Goal: Task Accomplishment & Management: Use online tool/utility

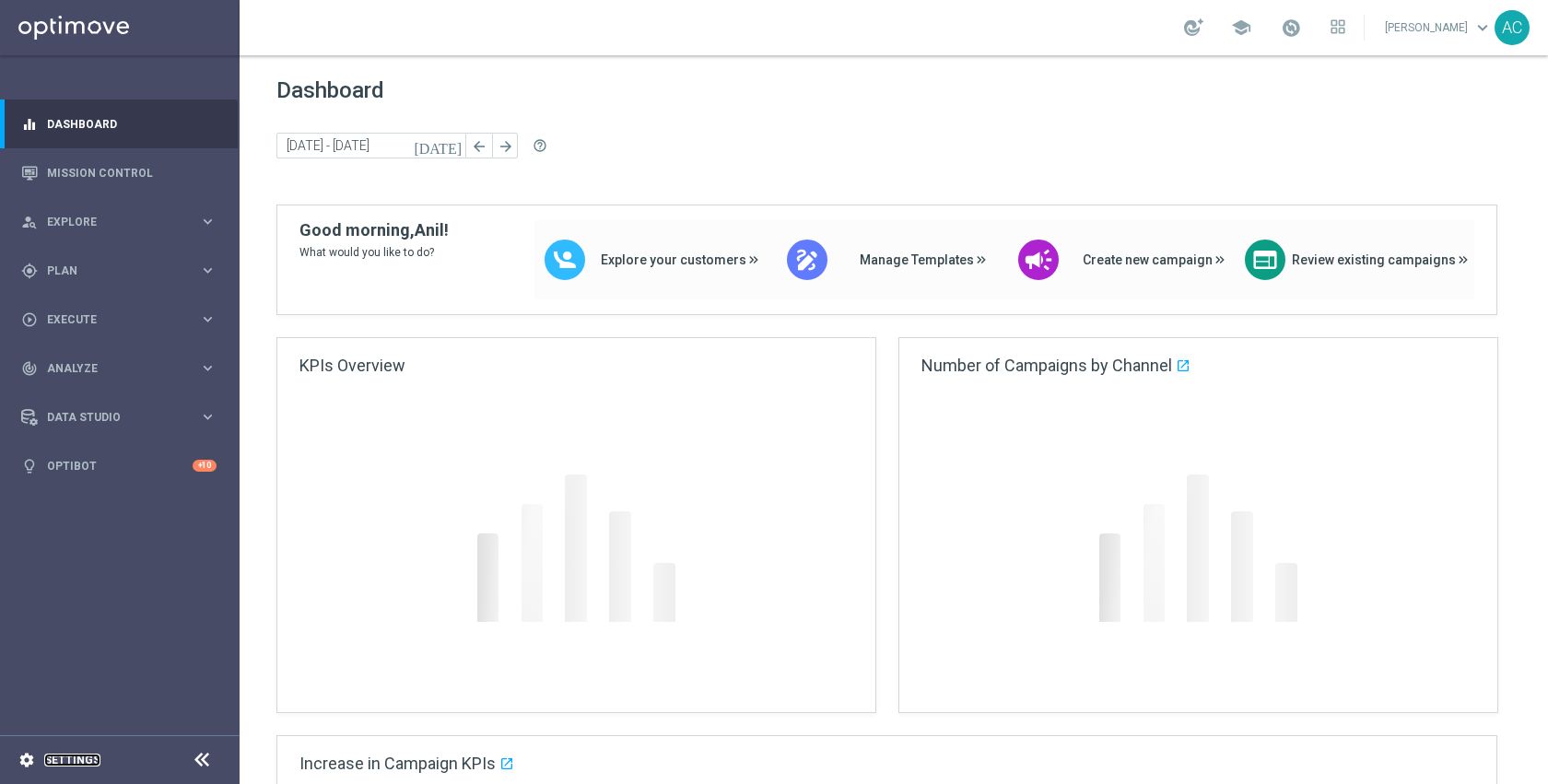
click at [87, 761] on link "Settings" at bounding box center [72, 759] width 56 height 11
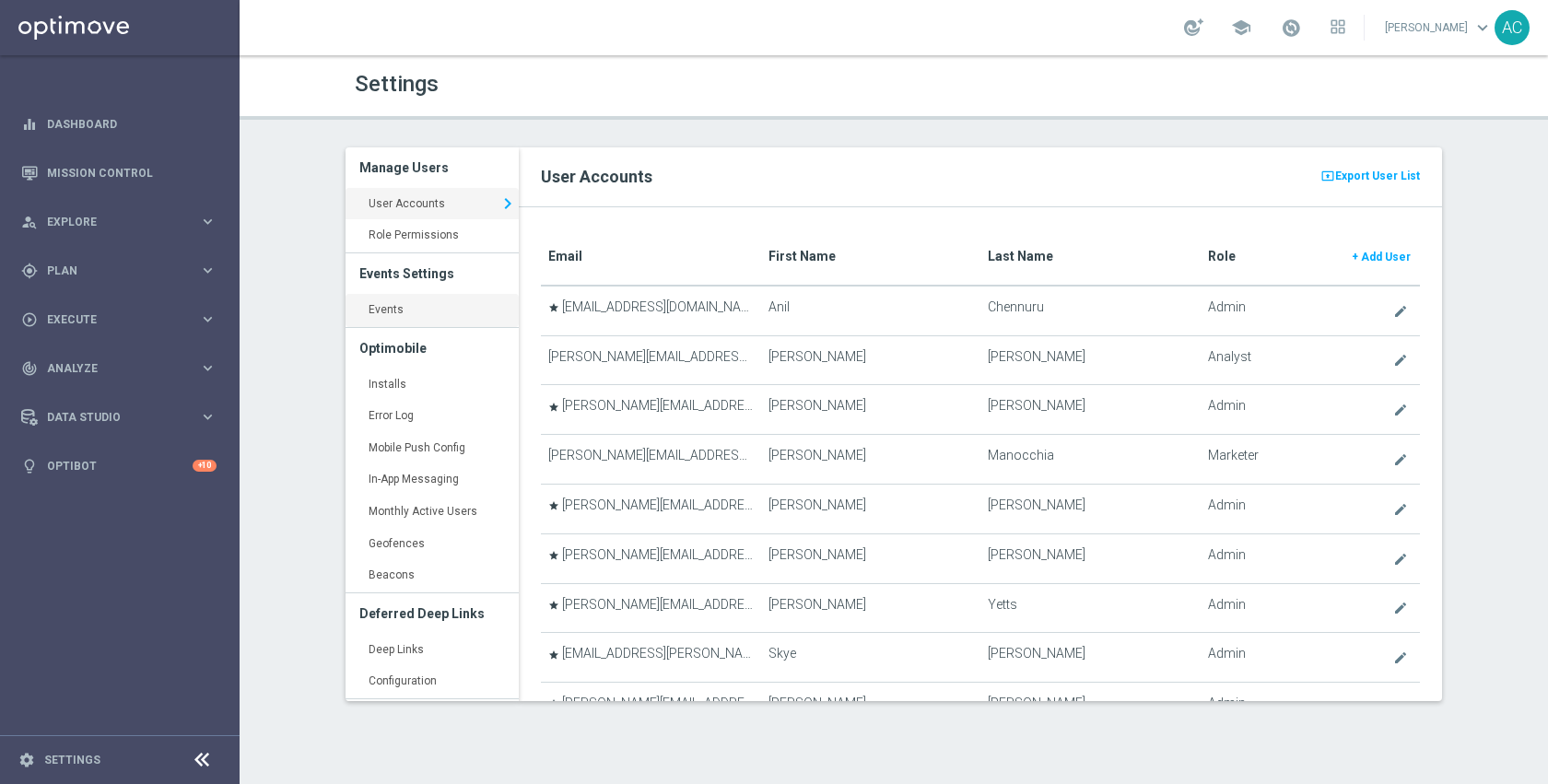
click at [387, 306] on link "Events keyboard_arrow_right" at bounding box center [432, 310] width 173 height 33
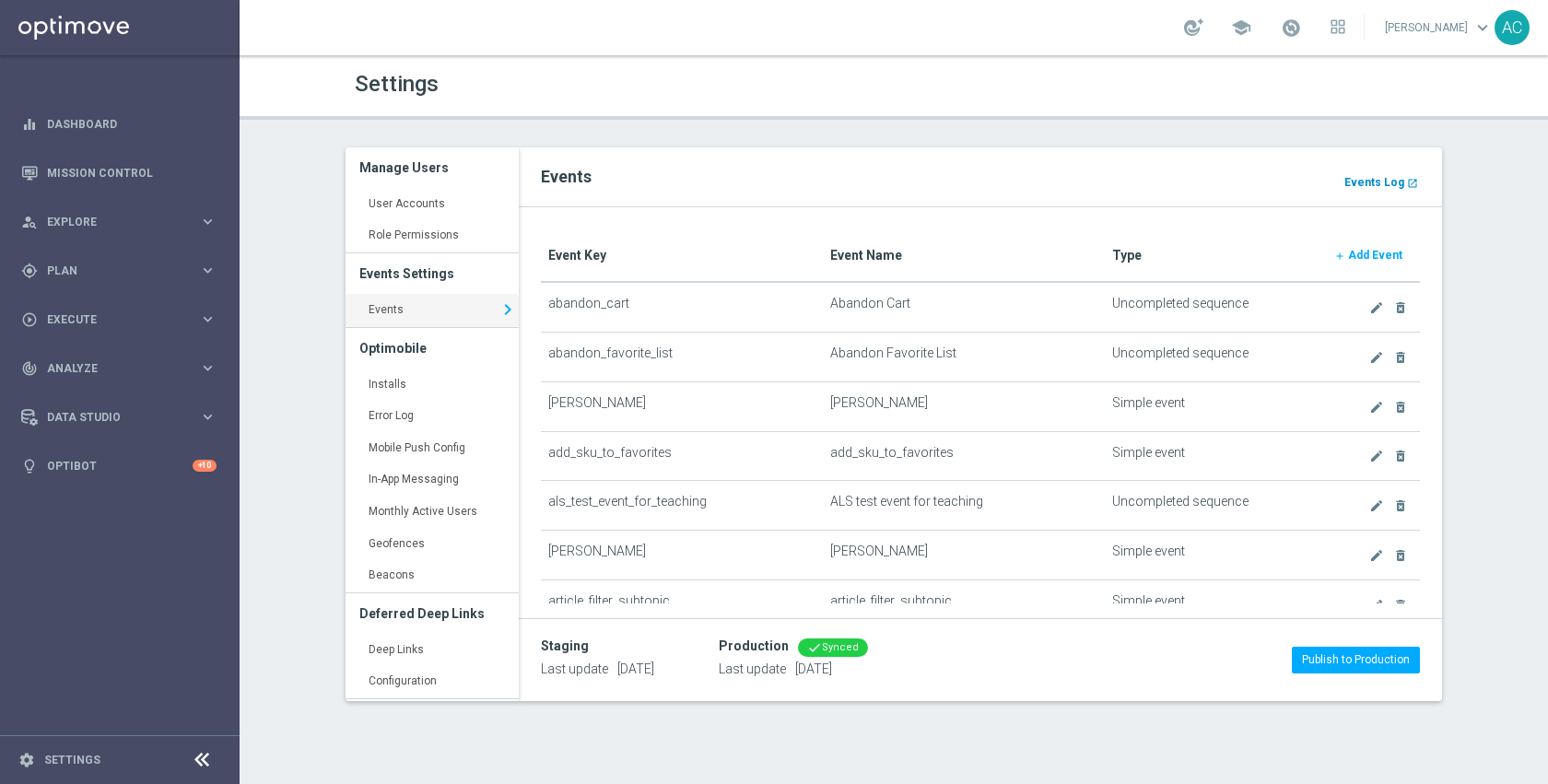
click at [1374, 181] on b "Events Log" at bounding box center [1374, 182] width 59 height 13
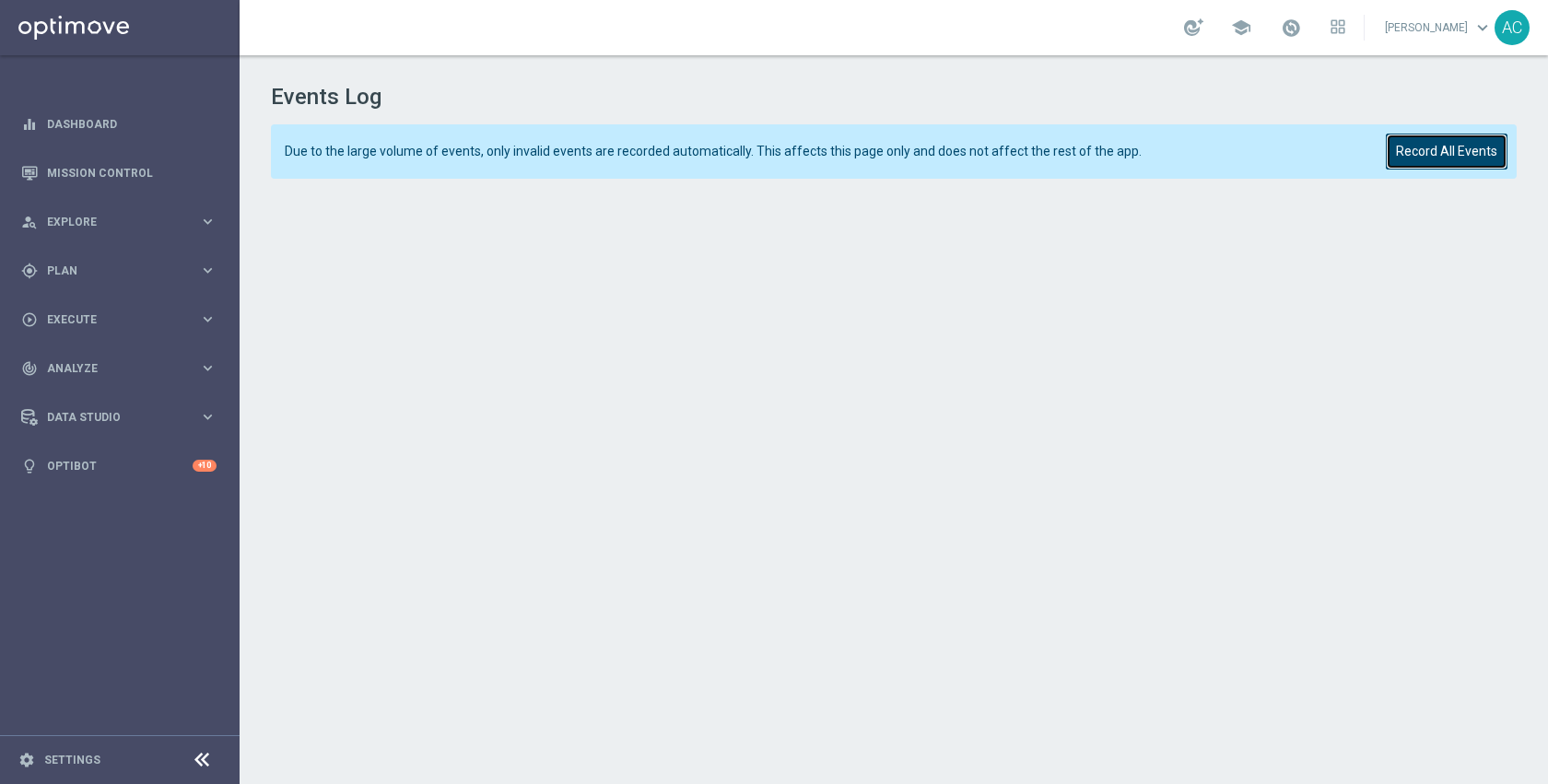
click at [1449, 140] on button "Record All Events" at bounding box center [1446, 151] width 122 height 36
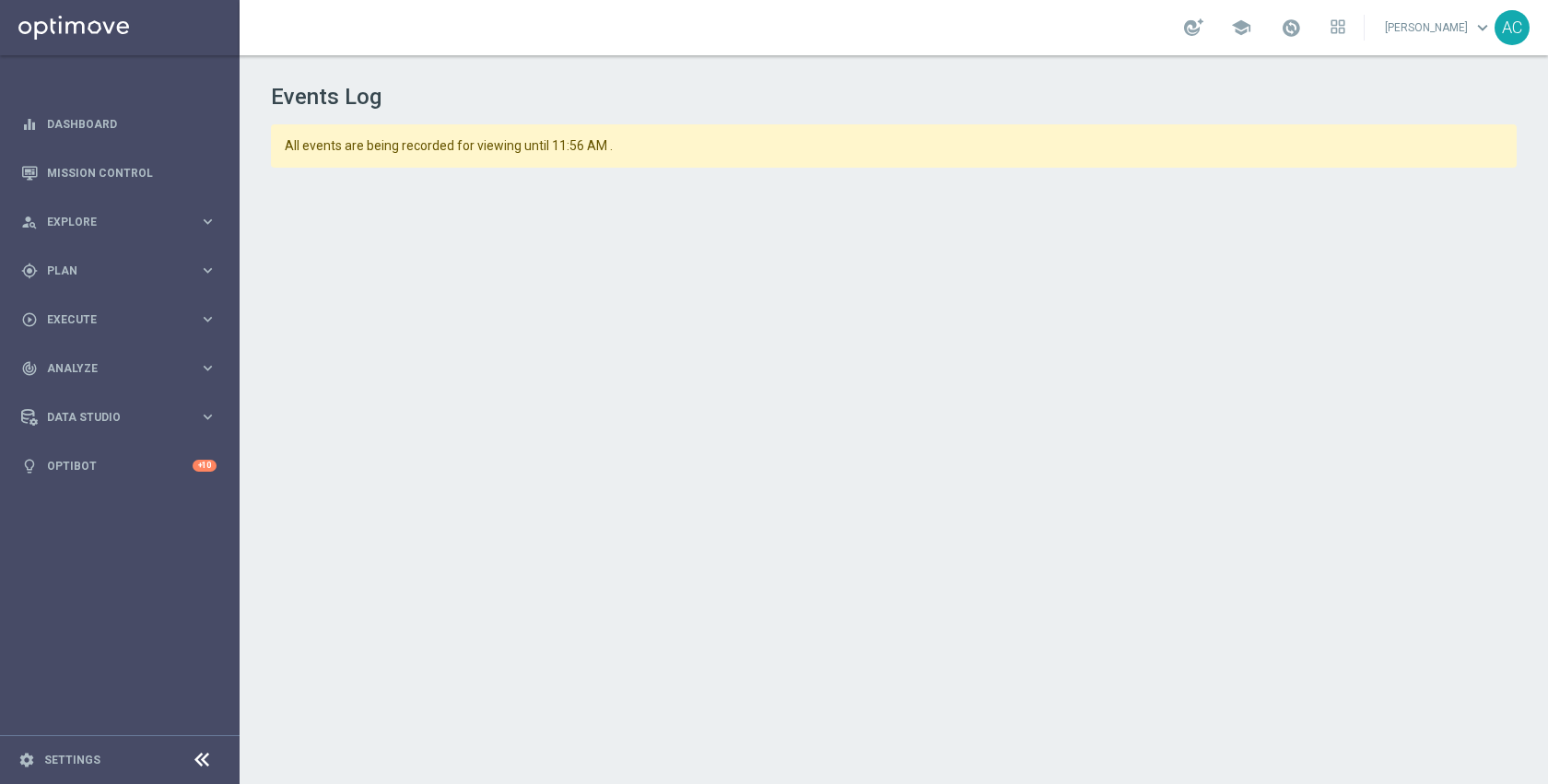
click at [1212, 147] on span "All events are being recorded for viewing until 11:56 AM ." at bounding box center [836, 147] width 1104 height 16
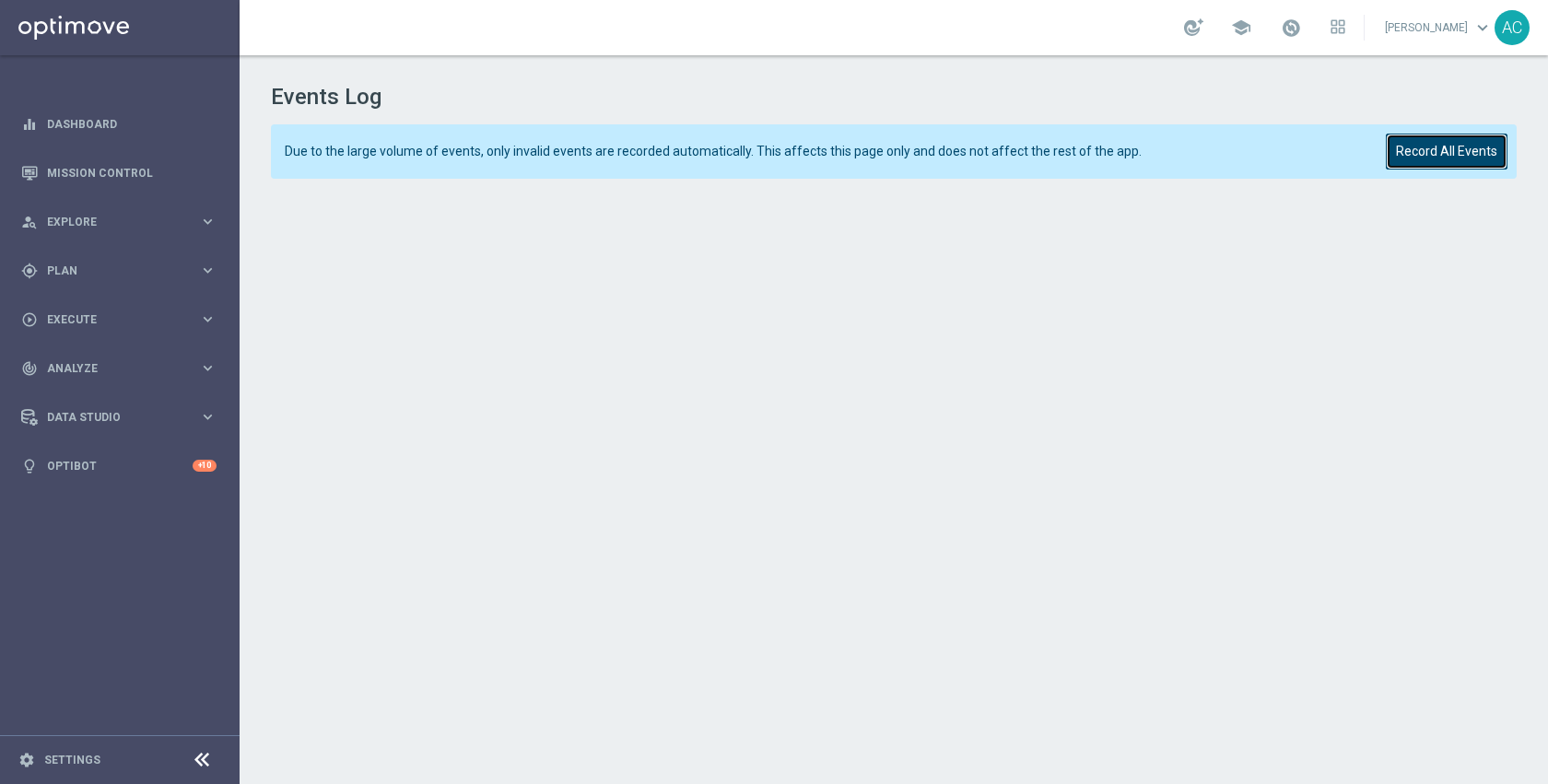
click at [1437, 152] on button "Record All Events" at bounding box center [1446, 151] width 122 height 36
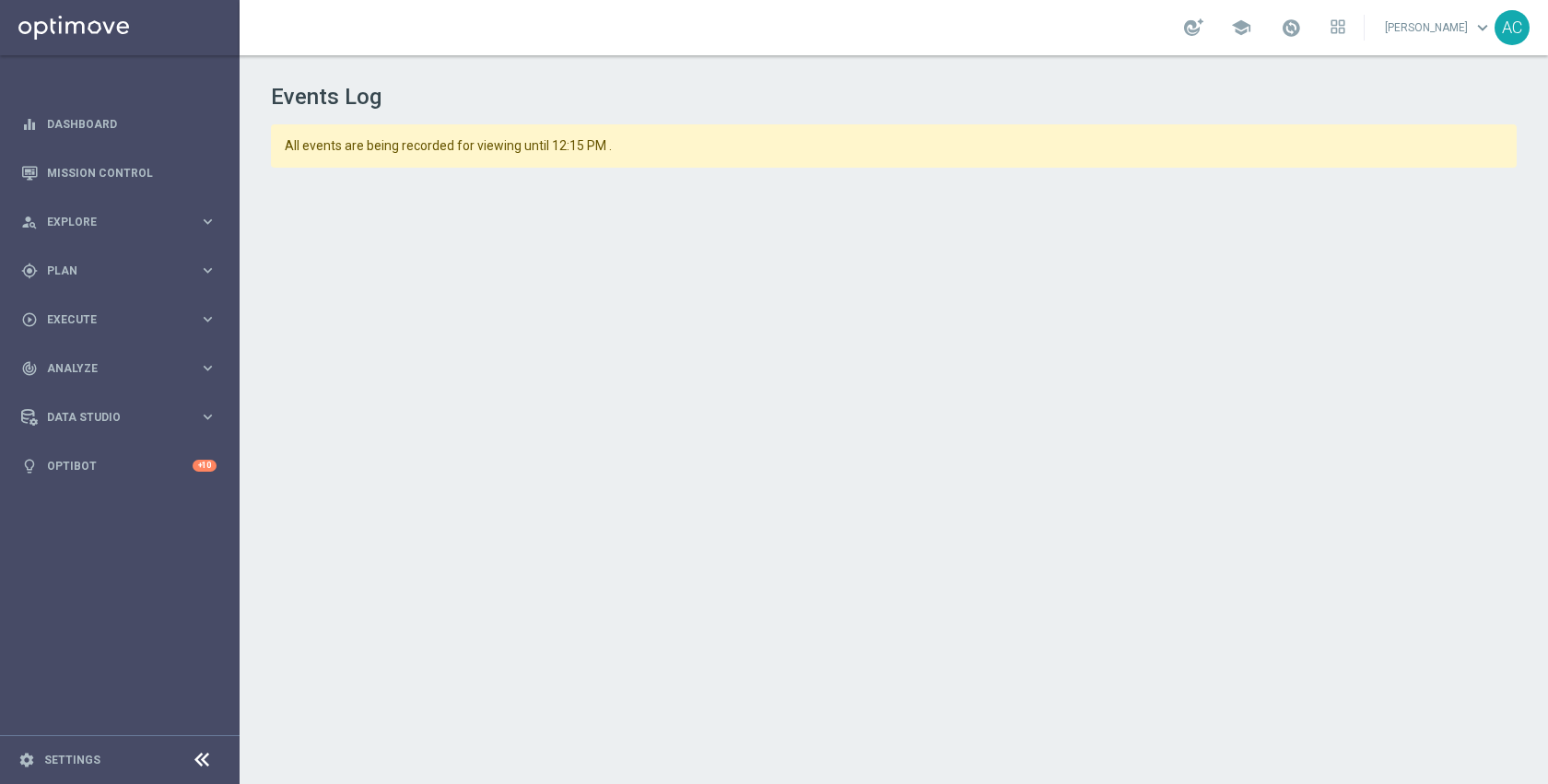
click at [1032, 85] on h1 "Events Log" at bounding box center [893, 97] width 1246 height 27
